Goal: Task Accomplishment & Management: Manage account settings

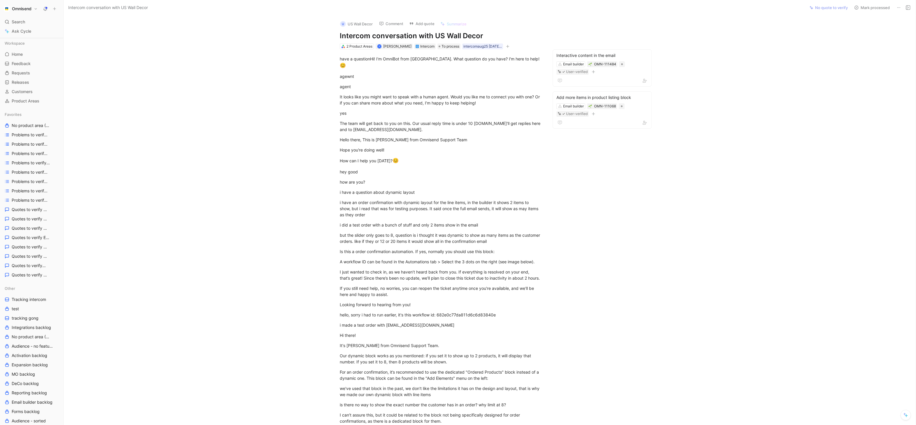
scroll to position [42, 0]
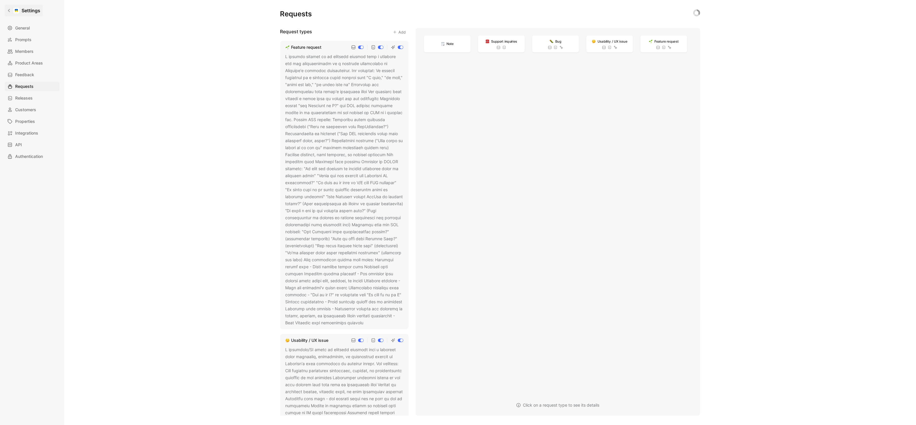
click at [22, 9] on h1 "Settings" at bounding box center [31, 10] width 19 height 7
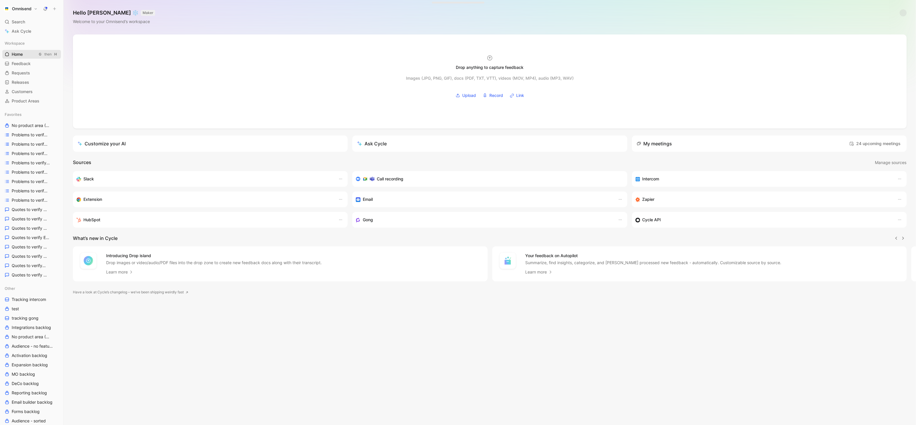
scroll to position [0, 0]
click at [20, 69] on link "Requests G then R" at bounding box center [31, 73] width 59 height 9
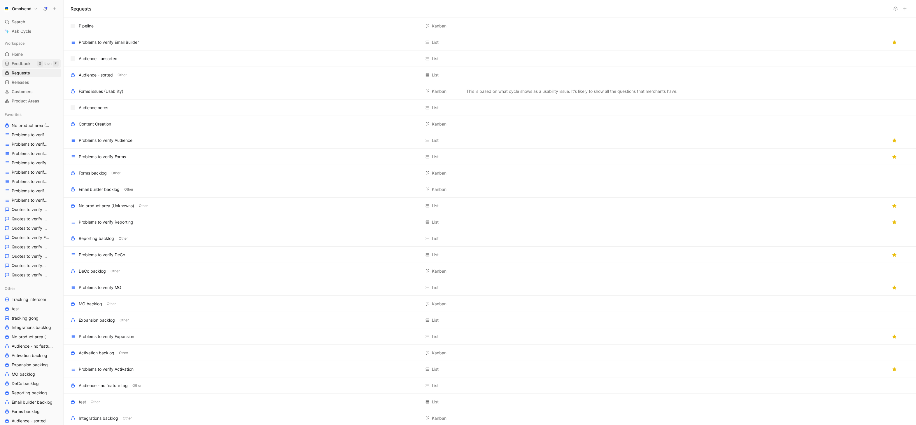
click at [21, 64] on span "Feedback" at bounding box center [21, 64] width 19 height 6
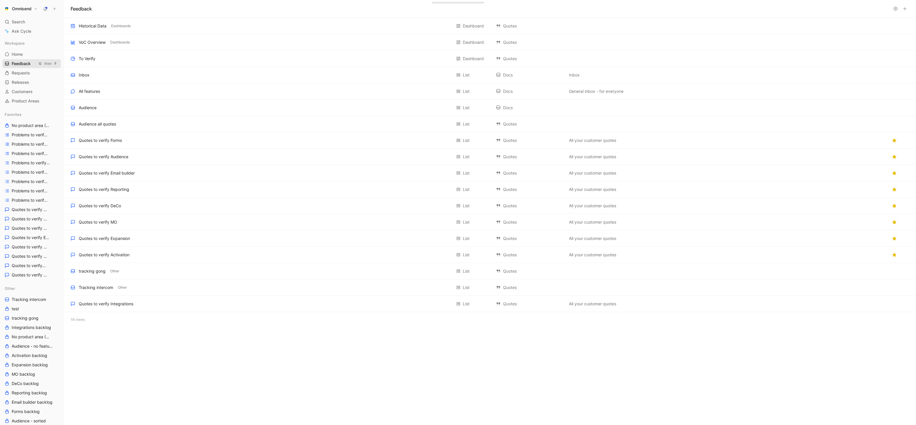
click at [23, 64] on span "Feedback" at bounding box center [21, 64] width 19 height 6
click at [159, 70] on div "Inbox Add to a section List Docs Inbox" at bounding box center [490, 75] width 853 height 16
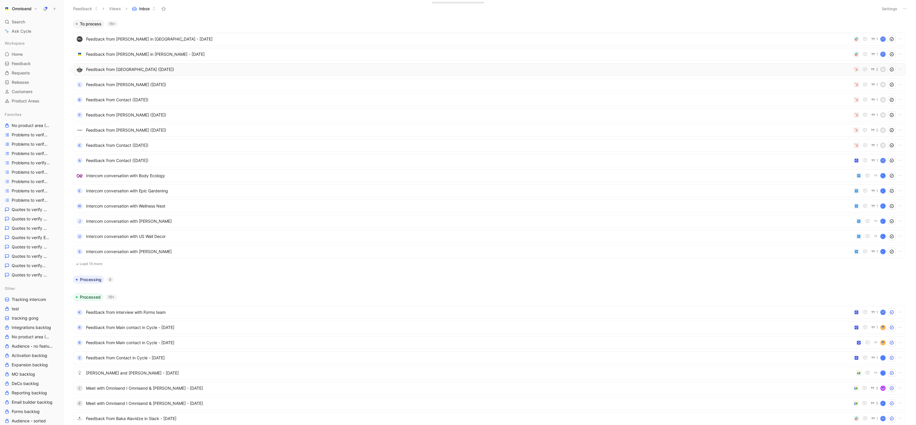
click at [783, 68] on span "Feedback from Kelsie (Aug 27, 2025)" at bounding box center [468, 69] width 765 height 7
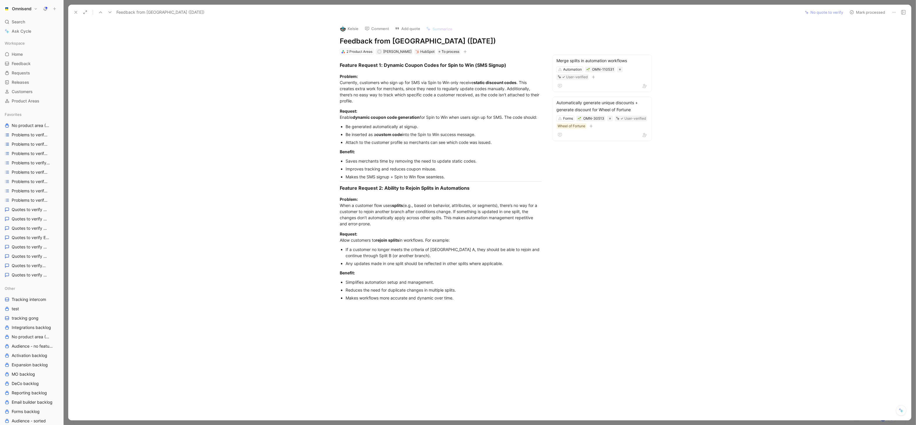
click at [77, 8] on button at bounding box center [76, 12] width 8 height 8
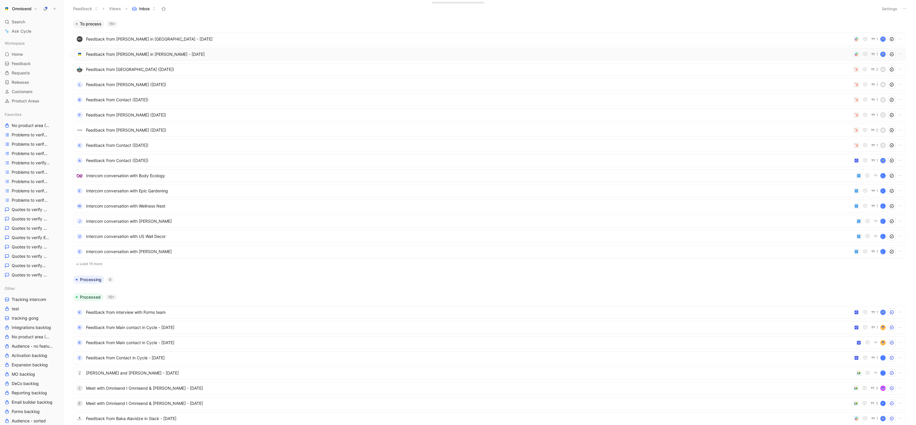
click at [173, 53] on span "Feedback from Alyssa Heren in Slack - 8/28/2025" at bounding box center [469, 54] width 766 height 7
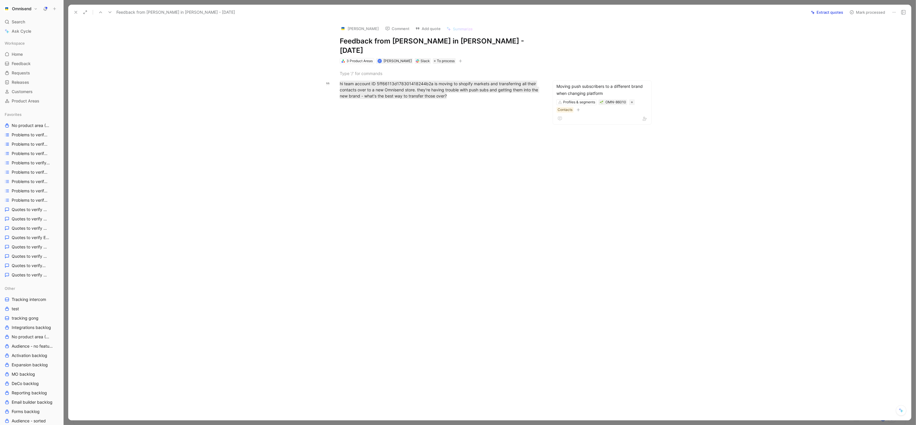
click at [76, 11] on icon at bounding box center [76, 12] width 5 height 5
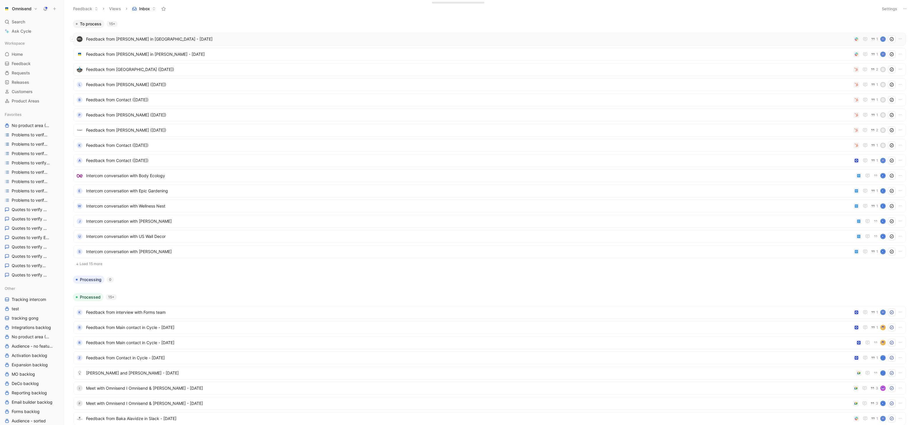
click at [300, 42] on span "Feedback from Chaymae Ouhayou in Slack - 8/28/2025" at bounding box center [469, 39] width 766 height 7
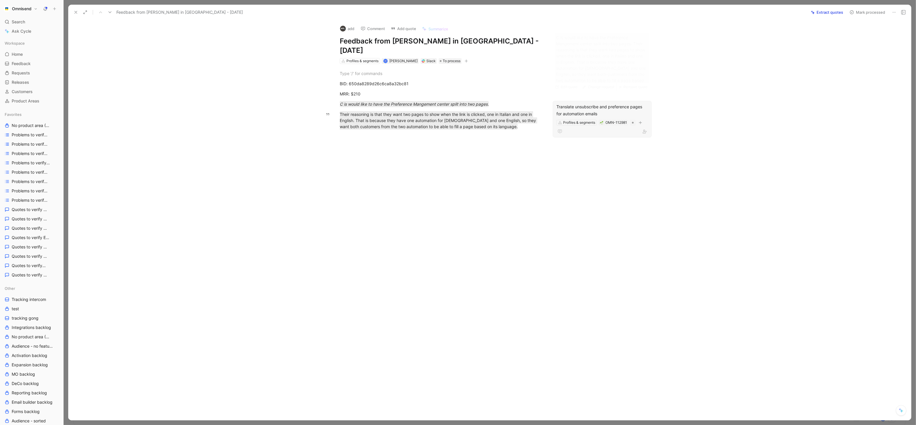
click at [618, 103] on div "Translate unsubscribe and preference pages for automation emails" at bounding box center [603, 110] width 92 height 14
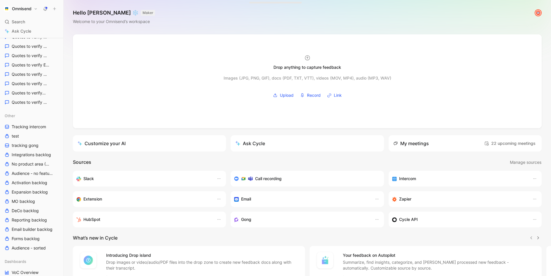
scroll to position [186, 0]
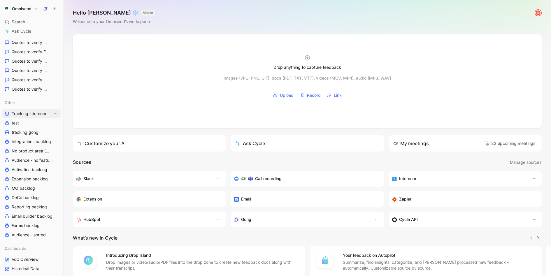
click at [38, 114] on span "Tracking intercom" at bounding box center [29, 114] width 34 height 6
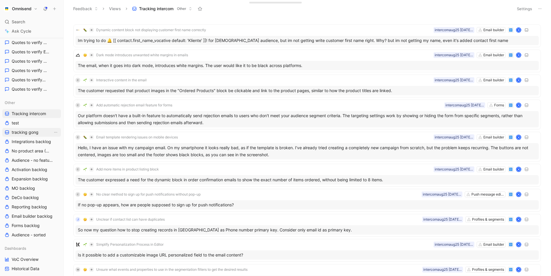
click at [36, 134] on span "tracking gong" at bounding box center [25, 133] width 27 height 6
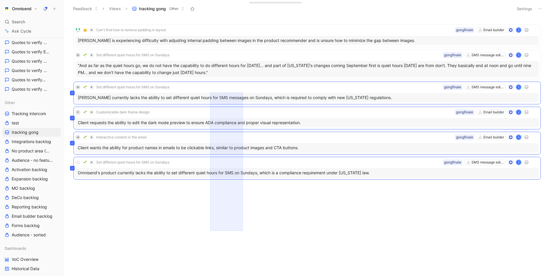
drag, startPoint x: 210, startPoint y: 231, endPoint x: 267, endPoint y: 79, distance: 161.8
click at [266, 80] on div "Can't find how to remove padding in layout Email builder gongfinale K Parker Na…" at bounding box center [306, 148] width 479 height 256
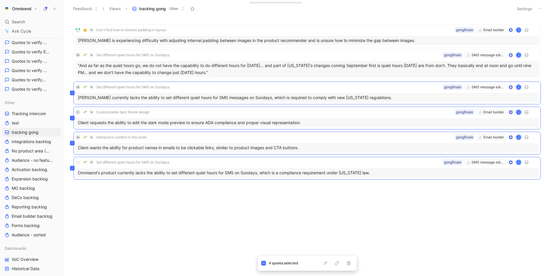
click at [271, 205] on div "Can't find how to remove padding in layout Email builder gongfinale K Parker Na…" at bounding box center [307, 115] width 480 height 191
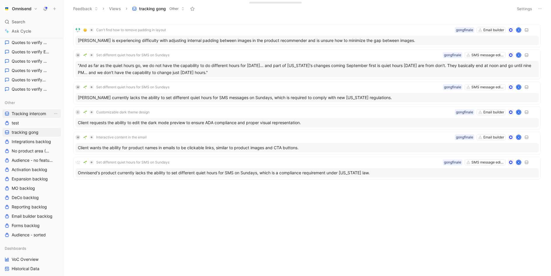
click at [17, 116] on span "Tracking intercom" at bounding box center [29, 114] width 34 height 6
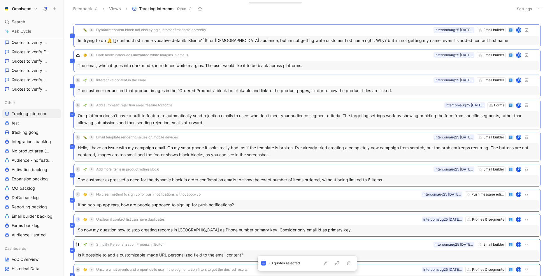
click at [368, 15] on header "Feedback Views Tracking intercom Other Settings" at bounding box center [308, 9] width 488 height 18
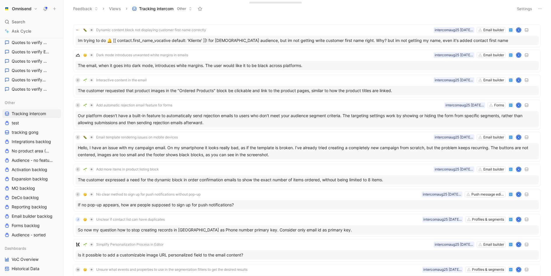
click at [529, 6] on button "Settings" at bounding box center [525, 9] width 20 height 8
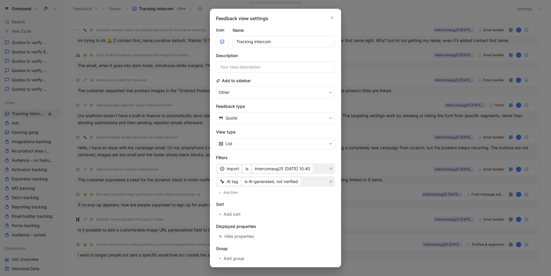
click at [265, 185] on div "AI tag is AI-generated, not verified" at bounding box center [275, 182] width 119 height 11
click at [335, 13] on div "Feedback view settings Icon Name Tracking intercom Description Add to sidebar O…" at bounding box center [275, 138] width 131 height 259
click at [330, 15] on button "button" at bounding box center [332, 18] width 6 height 6
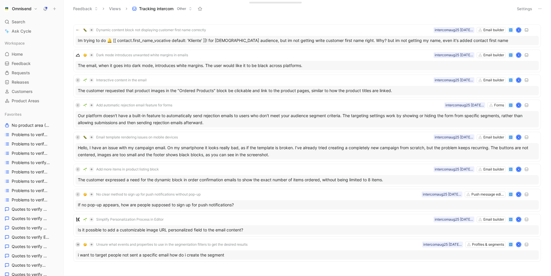
click at [25, 49] on div "Workspace Home G then H Feedback G then F Requests G then R Releases G then L C…" at bounding box center [31, 72] width 59 height 67
click at [24, 52] on link "Home G then H" at bounding box center [31, 54] width 59 height 9
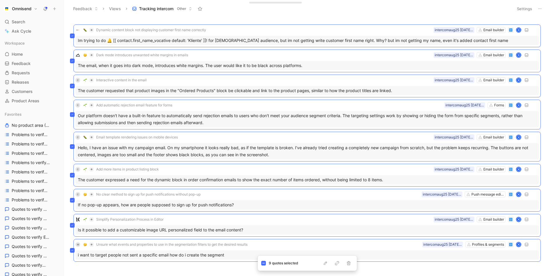
click at [290, 11] on div "Feedback Views Tracking intercom Other" at bounding box center [290, 9] width 441 height 10
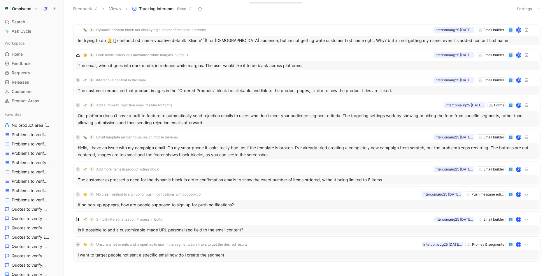
click at [524, 5] on button "Settings" at bounding box center [525, 9] width 20 height 8
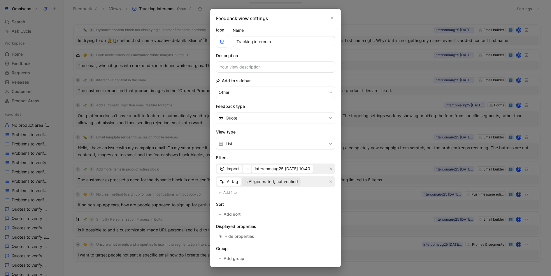
click at [287, 183] on span "is AI-generated, not verified" at bounding box center [271, 181] width 53 height 7
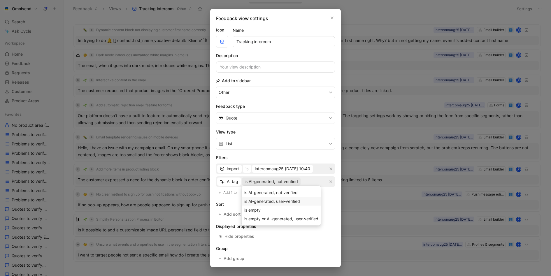
click at [284, 199] on span "is AI-generated, user-verified" at bounding box center [273, 201] width 56 height 5
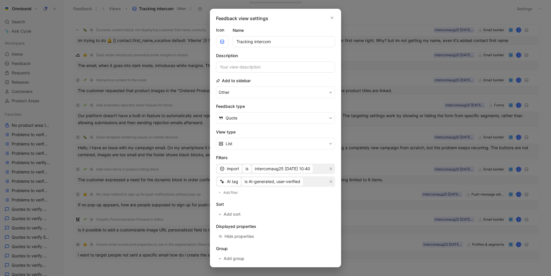
scroll to position [23, 0]
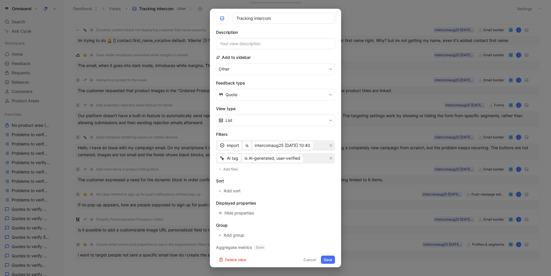
click at [327, 257] on button "Save" at bounding box center [328, 260] width 14 height 8
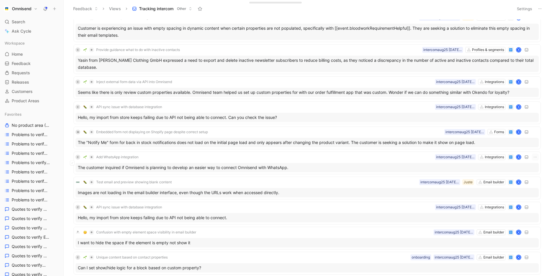
scroll to position [1293, 0]
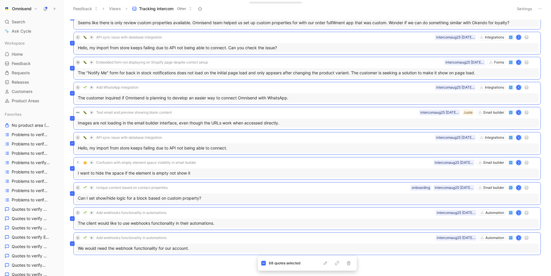
click at [473, 8] on div "Feedback Views Tracking intercom Other" at bounding box center [290, 9] width 441 height 10
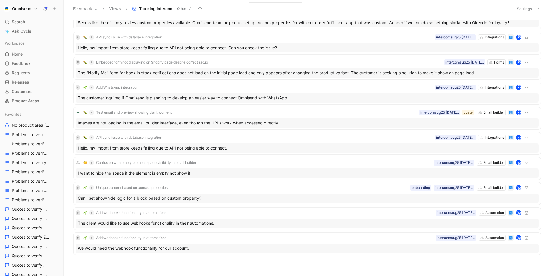
click at [521, 8] on button "Settings" at bounding box center [525, 9] width 20 height 8
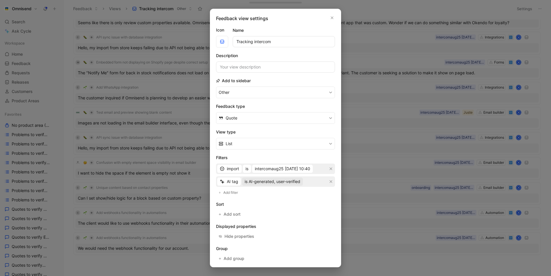
click at [287, 181] on span "is AI-generated, user-verified" at bounding box center [273, 181] width 56 height 7
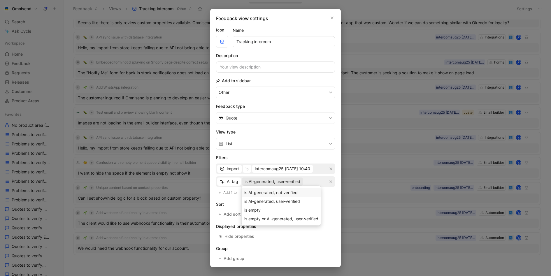
click at [281, 194] on span "is AI-generated, not verified" at bounding box center [271, 192] width 53 height 5
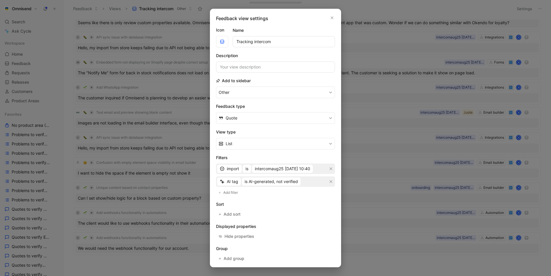
scroll to position [23, 0]
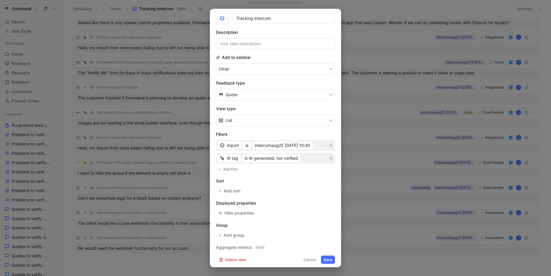
click at [331, 259] on button "Save" at bounding box center [328, 260] width 14 height 8
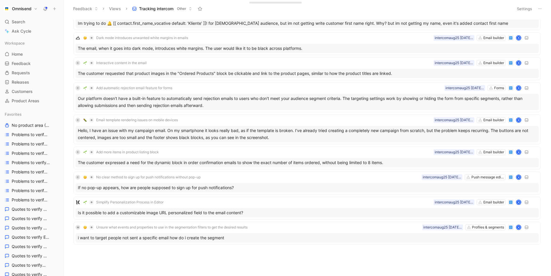
scroll to position [15, 0]
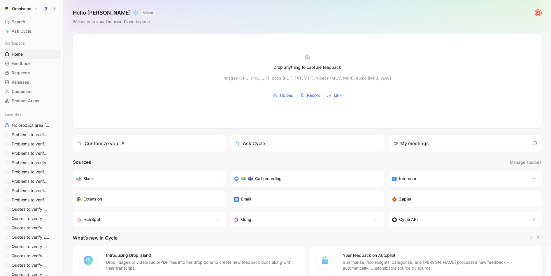
click at [32, 10] on button "Omnisend" at bounding box center [20, 9] width 37 height 8
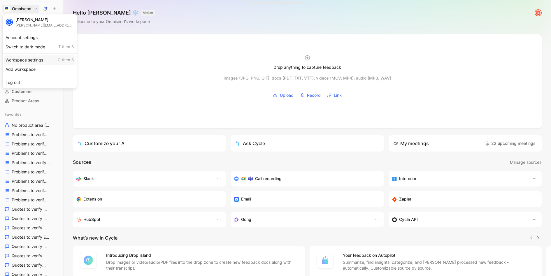
click at [37, 58] on div "Workspace settings G then S" at bounding box center [40, 59] width 72 height 9
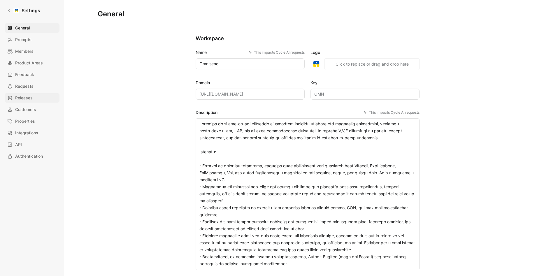
click at [39, 97] on link "Releases" at bounding box center [32, 97] width 55 height 9
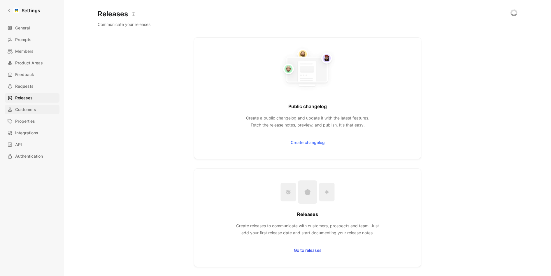
click at [39, 108] on link "Customers" at bounding box center [32, 109] width 55 height 9
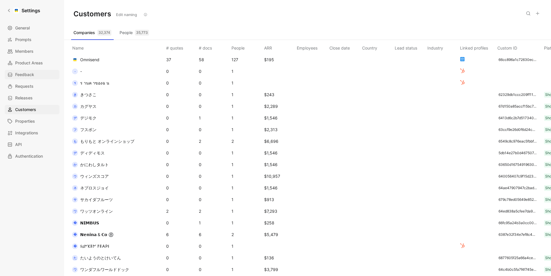
click at [39, 71] on link "Feedback" at bounding box center [32, 74] width 55 height 9
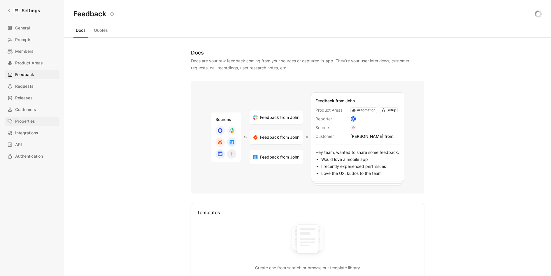
click at [38, 121] on link "Properties" at bounding box center [32, 121] width 55 height 9
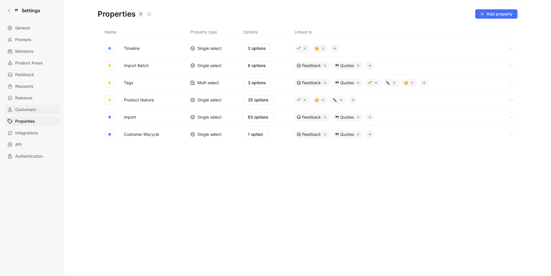
click at [25, 108] on span "Customers" at bounding box center [25, 109] width 21 height 7
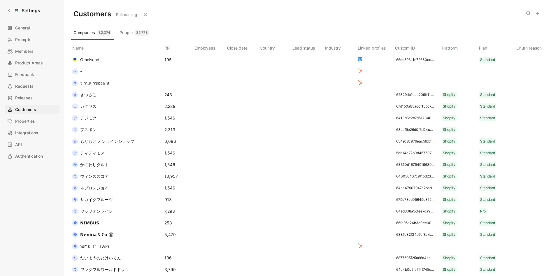
scroll to position [0, 249]
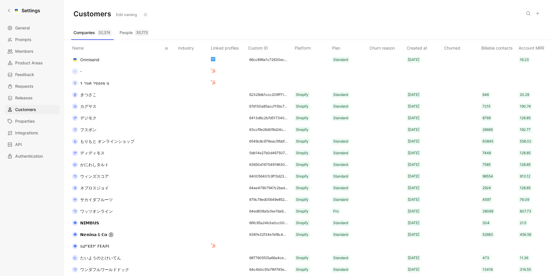
click at [406, 48] on th "Created at" at bounding box center [424, 47] width 37 height 14
copy th "Created at"
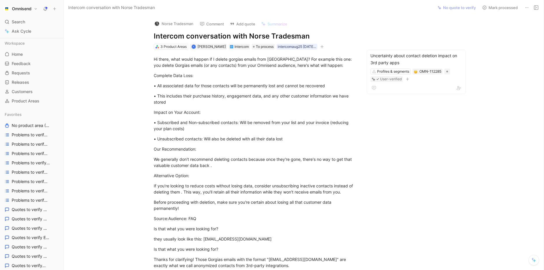
scroll to position [152, 0]
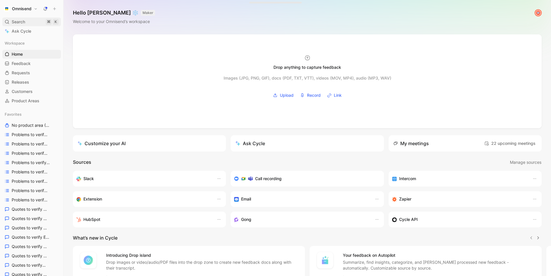
click at [36, 23] on div "Search ⌘ K" at bounding box center [31, 22] width 59 height 9
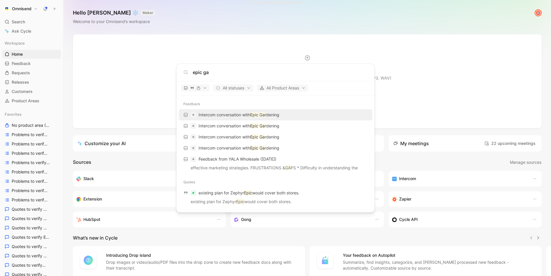
scroll to position [183, 0]
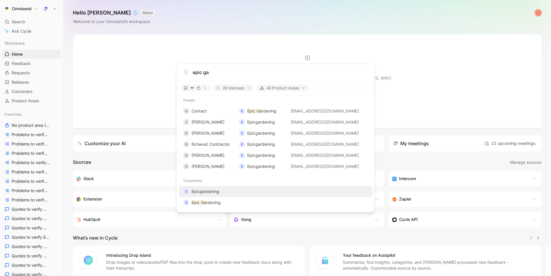
type input "epic ga"
click at [202, 193] on span "Epicgardening" at bounding box center [206, 191] width 28 height 5
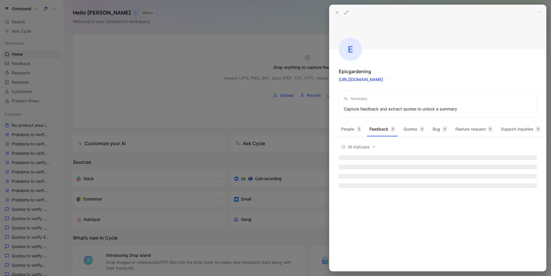
click at [205, 35] on div at bounding box center [275, 138] width 551 height 276
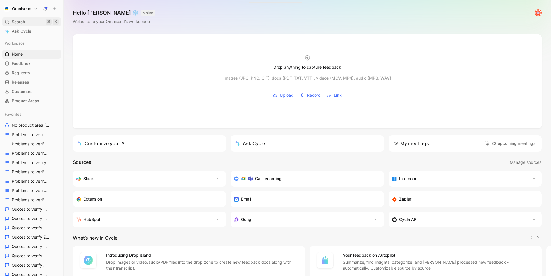
click at [22, 18] on span "Search" at bounding box center [18, 21] width 13 height 7
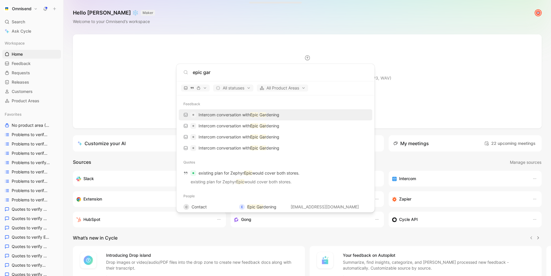
scroll to position [96, 0]
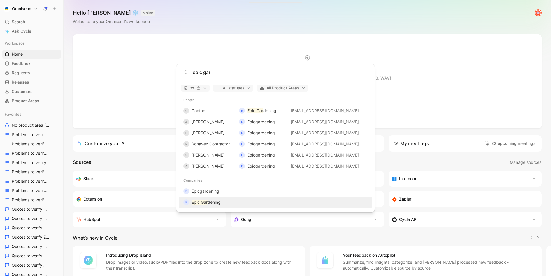
type input "epic gar"
click at [199, 201] on mark "Epic Gar" at bounding box center [200, 202] width 16 height 5
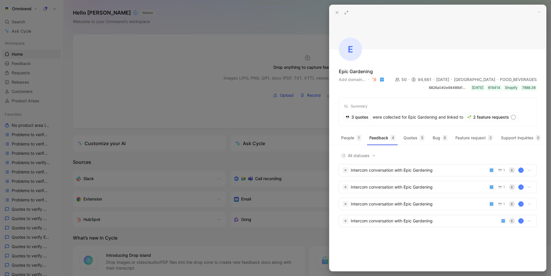
click at [16, 20] on div at bounding box center [275, 138] width 551 height 276
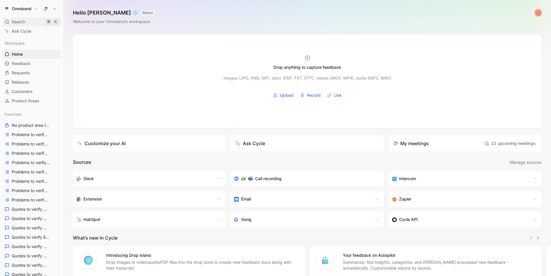
click at [17, 21] on span "Search" at bounding box center [18, 21] width 13 height 7
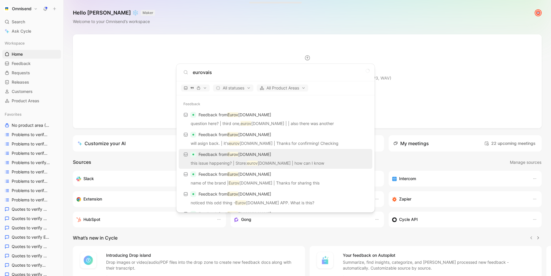
scroll to position [352, 0]
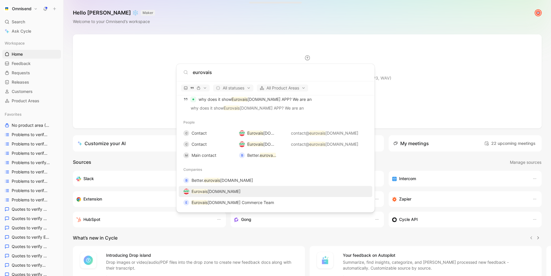
type input "eurovais"
click at [199, 189] on mark "Eurovais" at bounding box center [200, 191] width 16 height 5
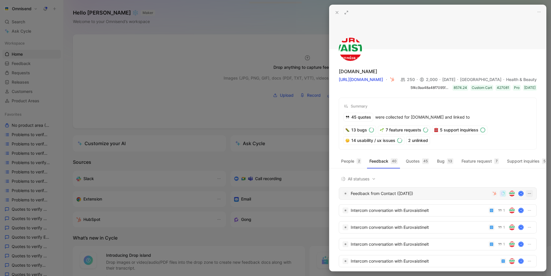
click at [532, 194] on icon "button" at bounding box center [530, 193] width 5 height 5
click at [513, 222] on span "Delete" at bounding box center [510, 223] width 12 height 5
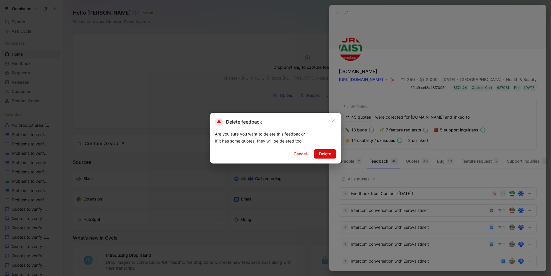
click at [331, 152] on span "Delete" at bounding box center [325, 154] width 12 height 7
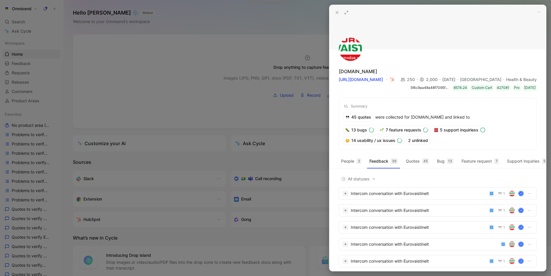
drag, startPoint x: 391, startPoint y: 81, endPoint x: 406, endPoint y: 68, distance: 19.7
click at [406, 68] on div "[DOMAIN_NAME] [URL][DOMAIN_NAME] 250 2,000 [DATE] Lithuania Health & Beauty 5f4…" at bounding box center [438, 79] width 198 height 23
click at [280, 15] on div at bounding box center [275, 138] width 551 height 276
